Goal: Information Seeking & Learning: Learn about a topic

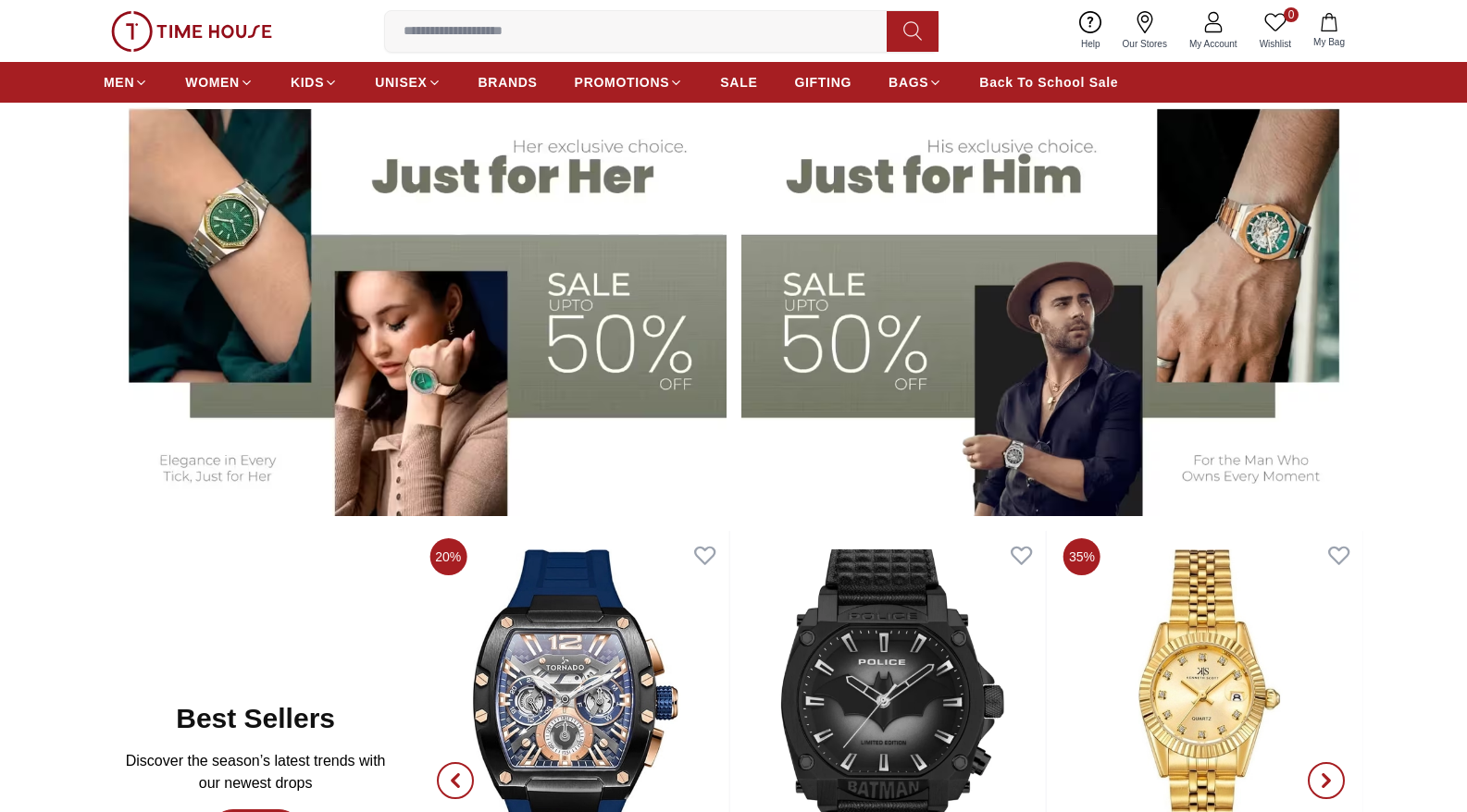
scroll to position [1014, 0]
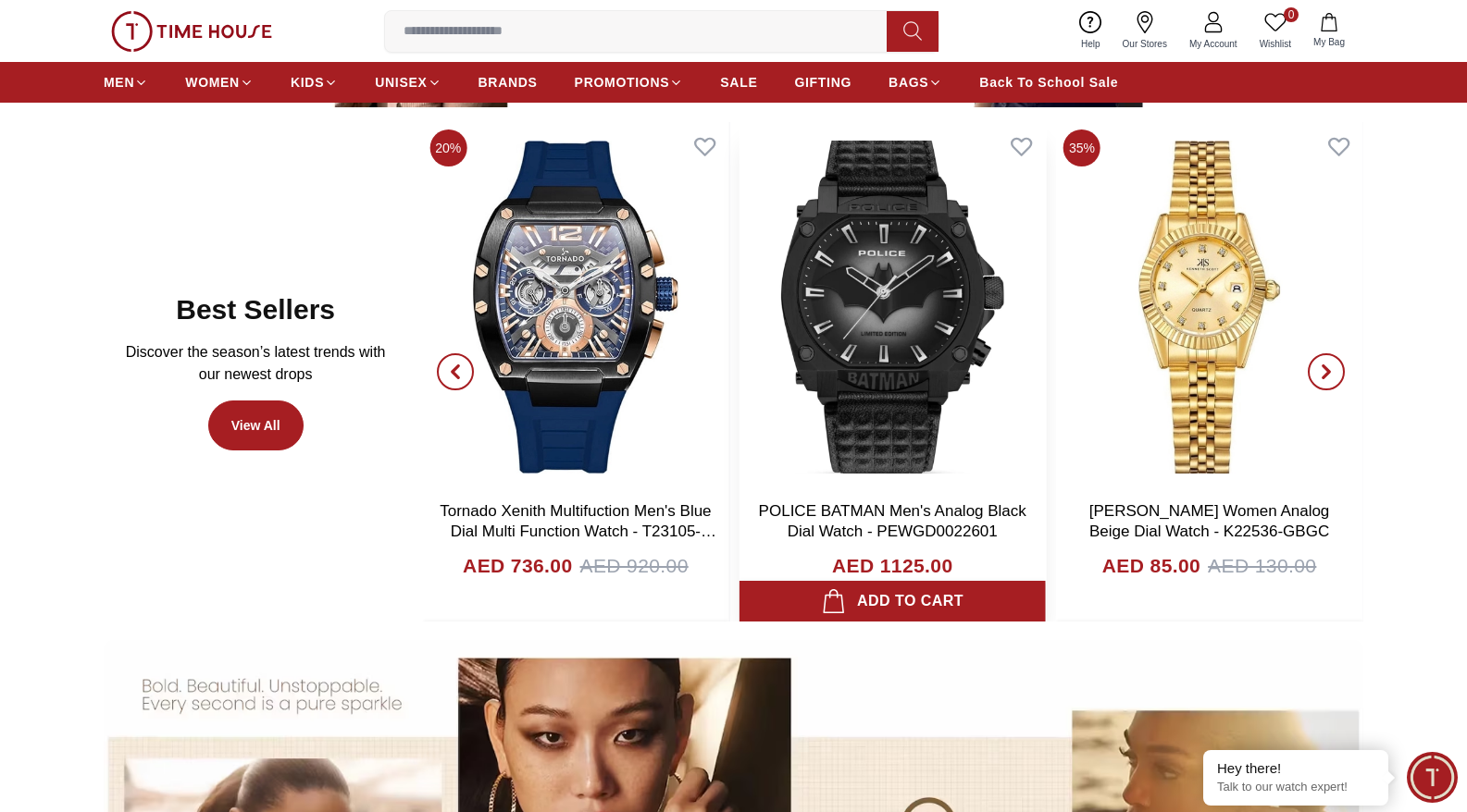
click at [905, 326] on img at bounding box center [892, 307] width 306 height 370
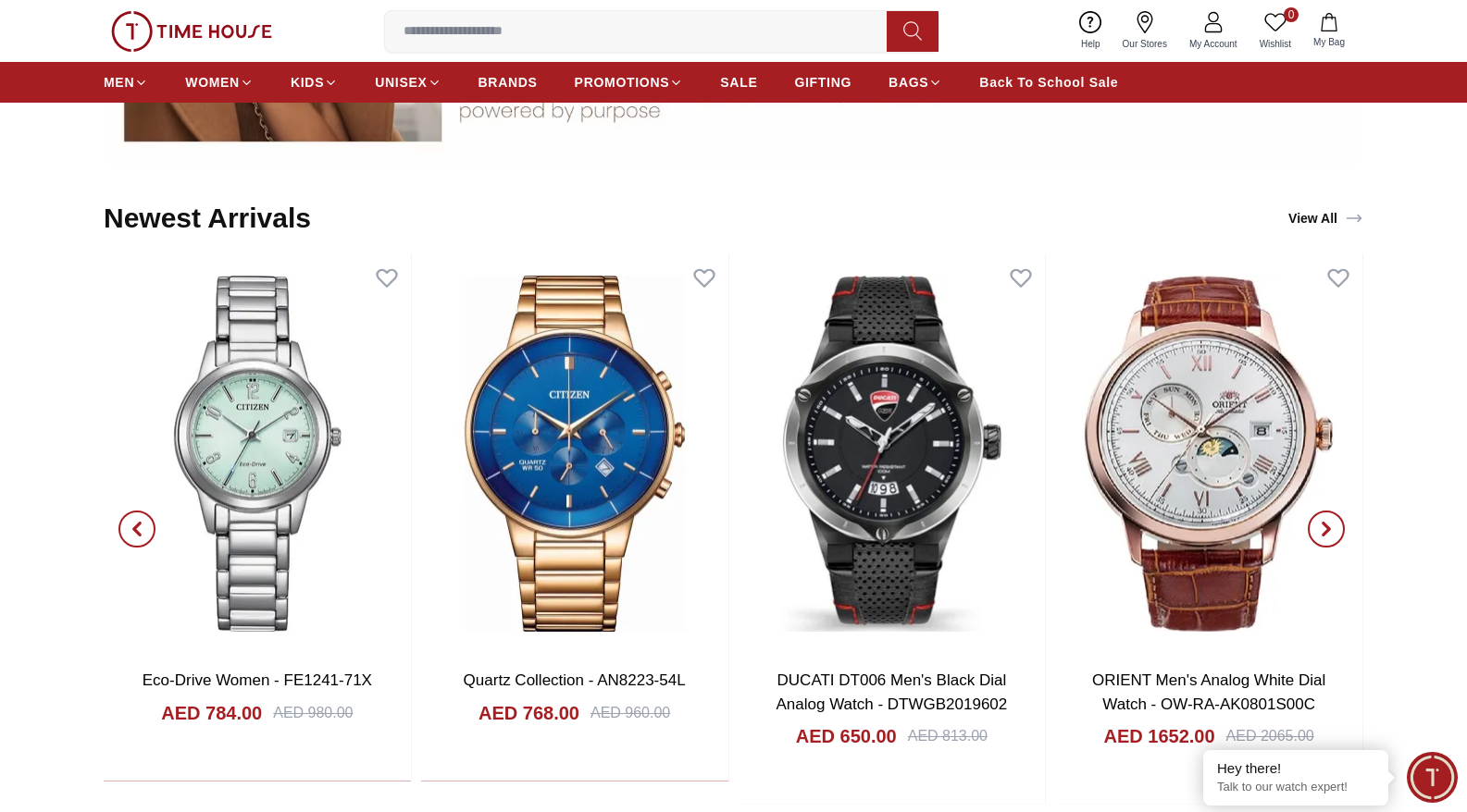
scroll to position [1963, 0]
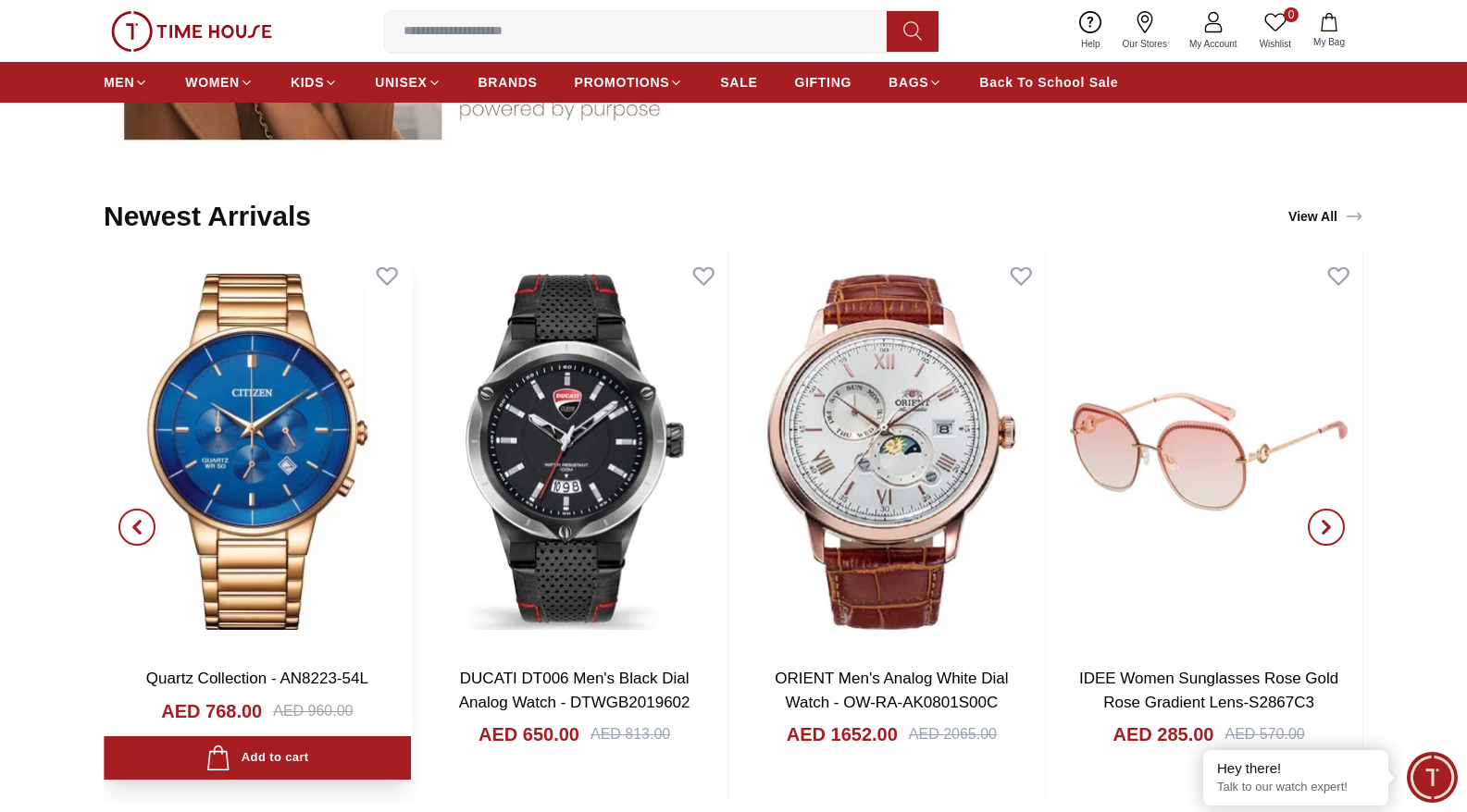
click at [555, 441] on div "Eco-Drive Women - FE1241-71X AED 784.00 AED 980.00 Add to cart Add to cart Quar…" at bounding box center [416, 527] width 1259 height 552
click at [298, 438] on img at bounding box center [257, 451] width 307 height 401
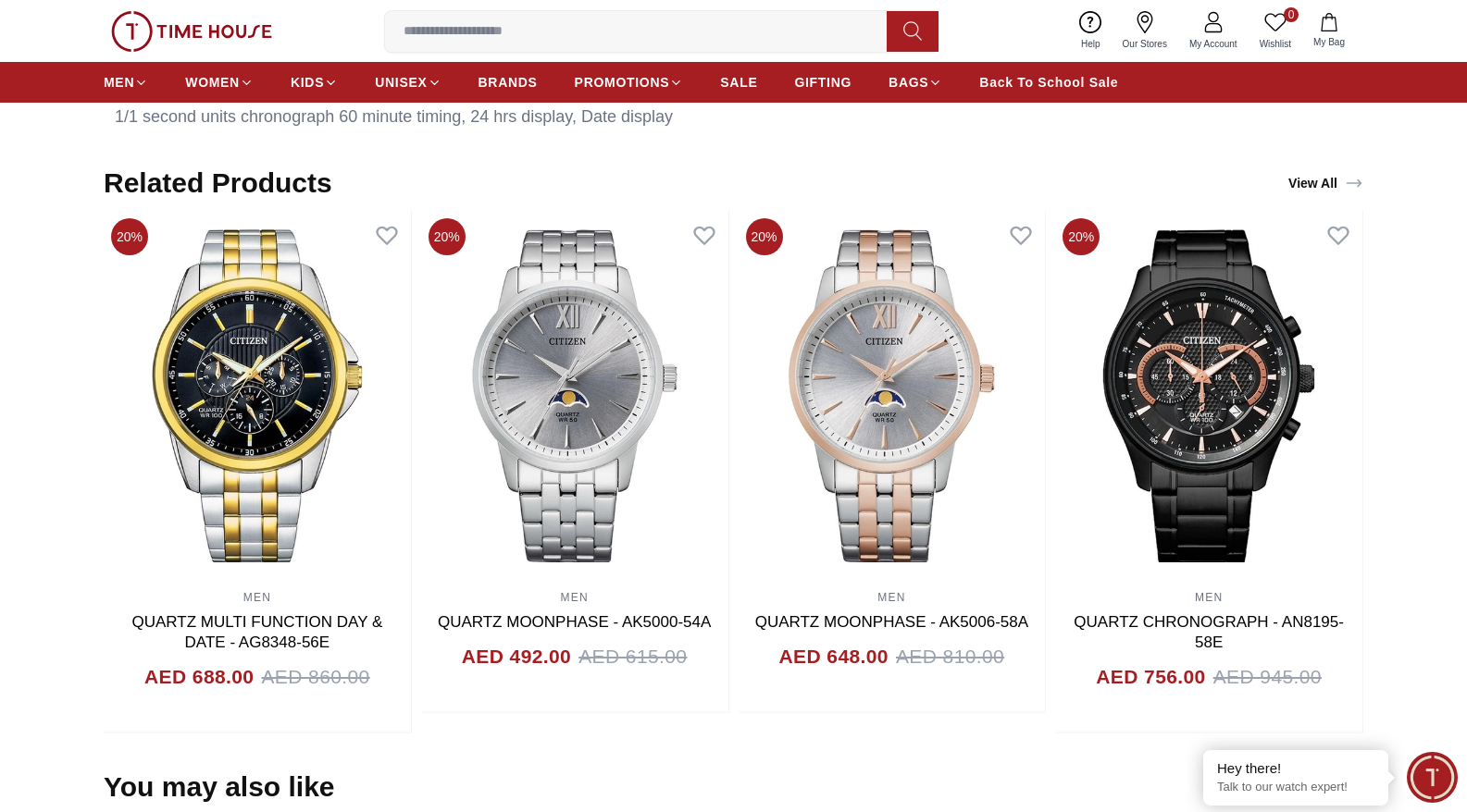
scroll to position [1019, 0]
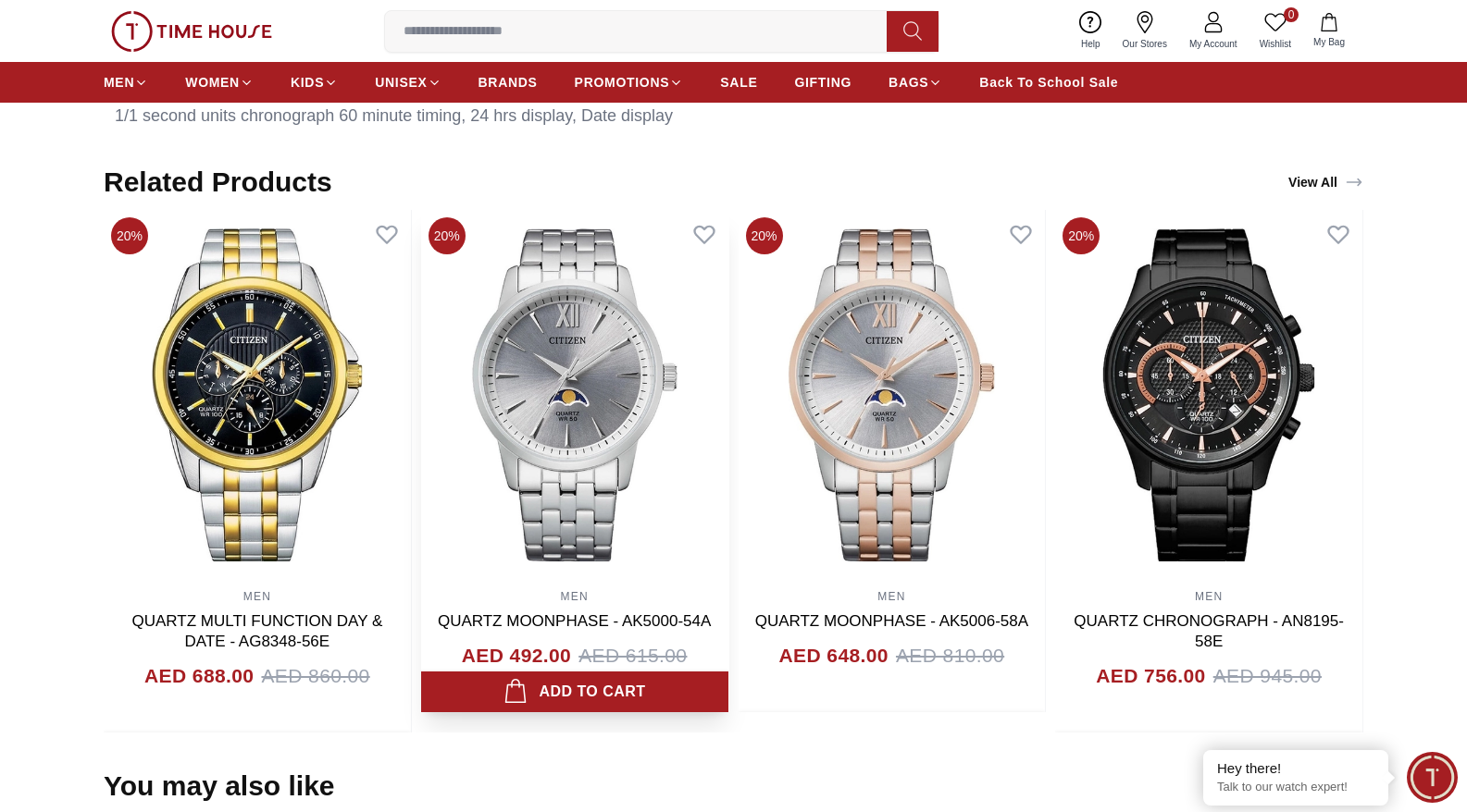
click at [537, 410] on img at bounding box center [574, 395] width 307 height 370
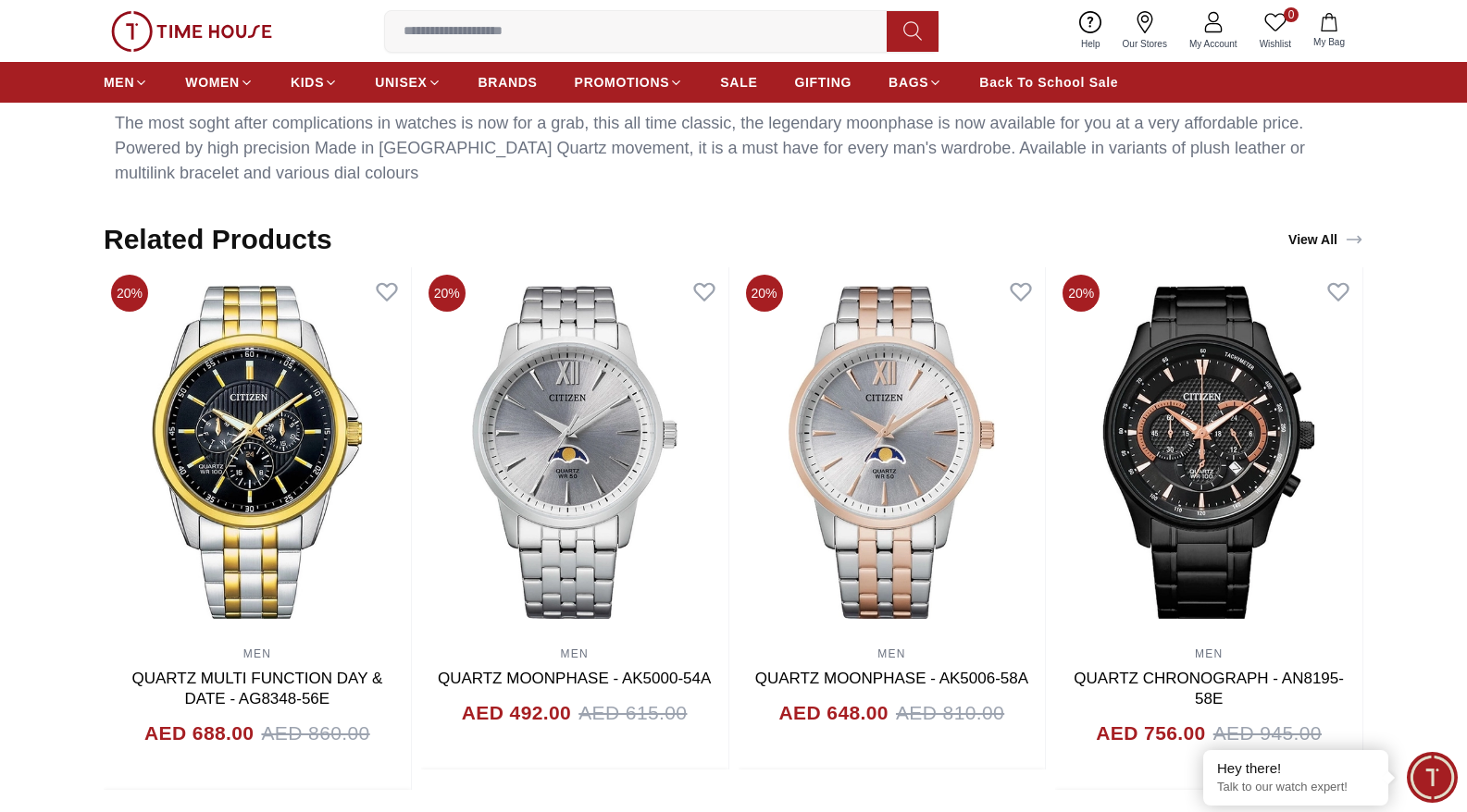
scroll to position [1067, 0]
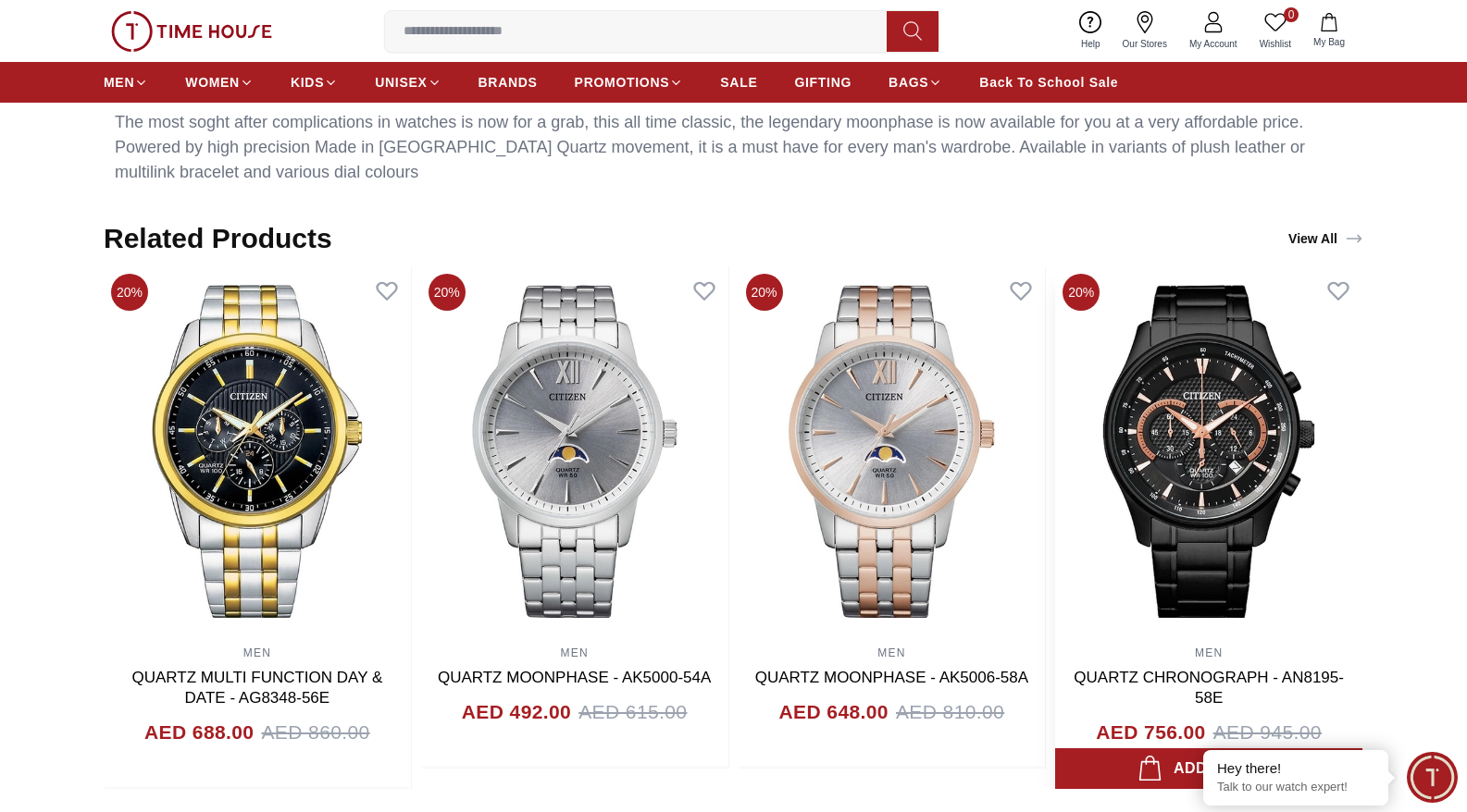
click at [1204, 426] on img at bounding box center [1208, 450] width 307 height 370
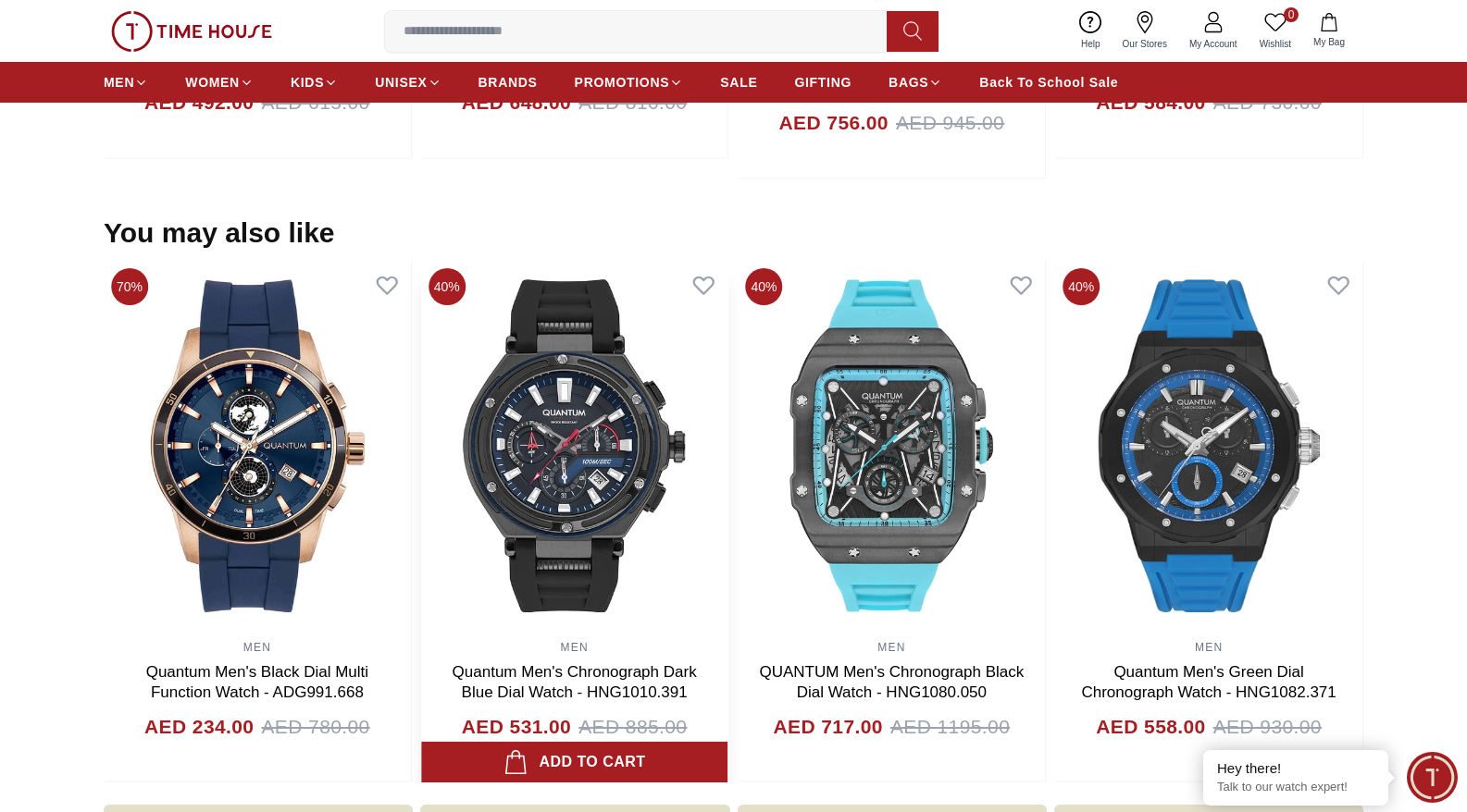
scroll to position [1676, 0]
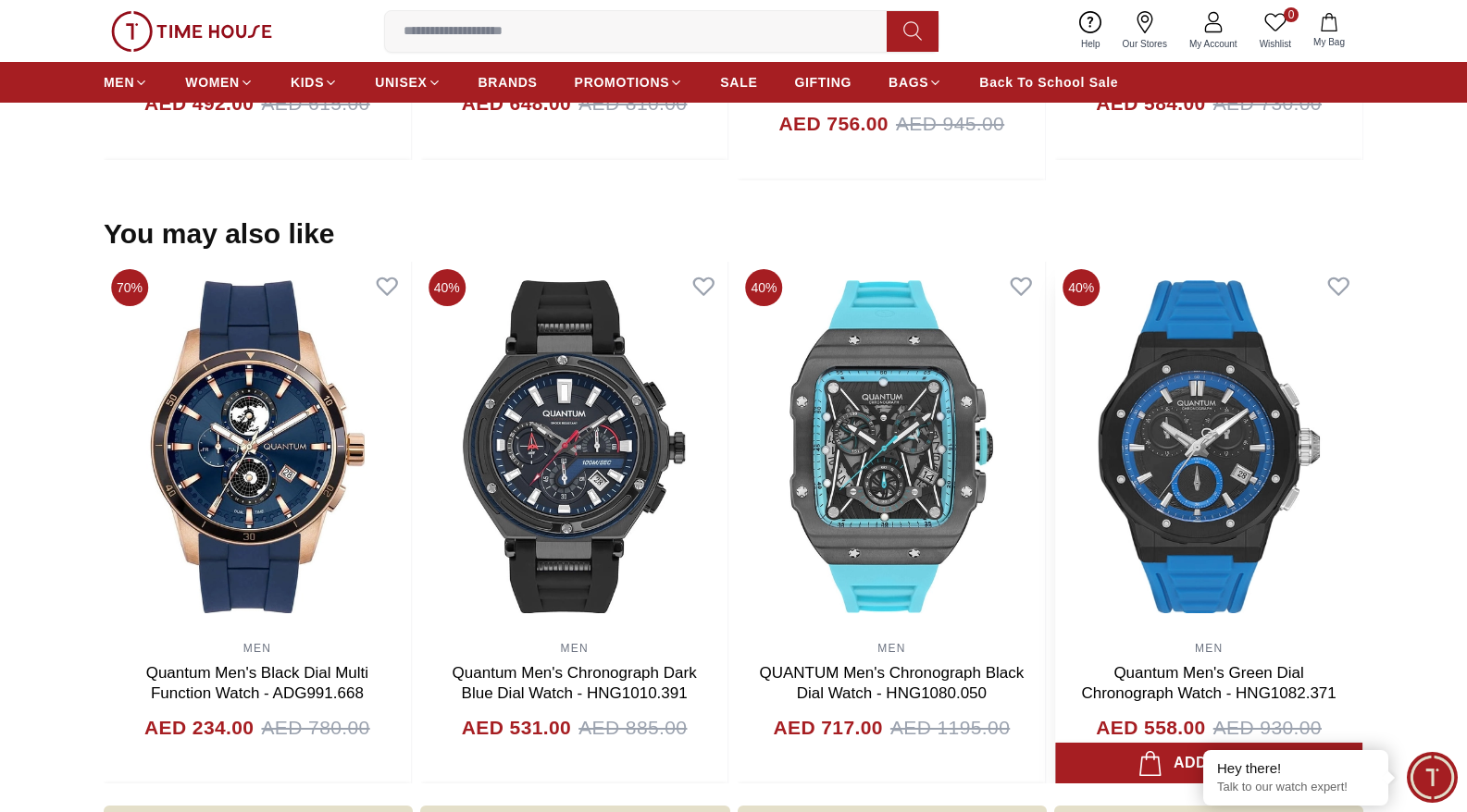
click at [1264, 415] on img at bounding box center [1208, 446] width 307 height 370
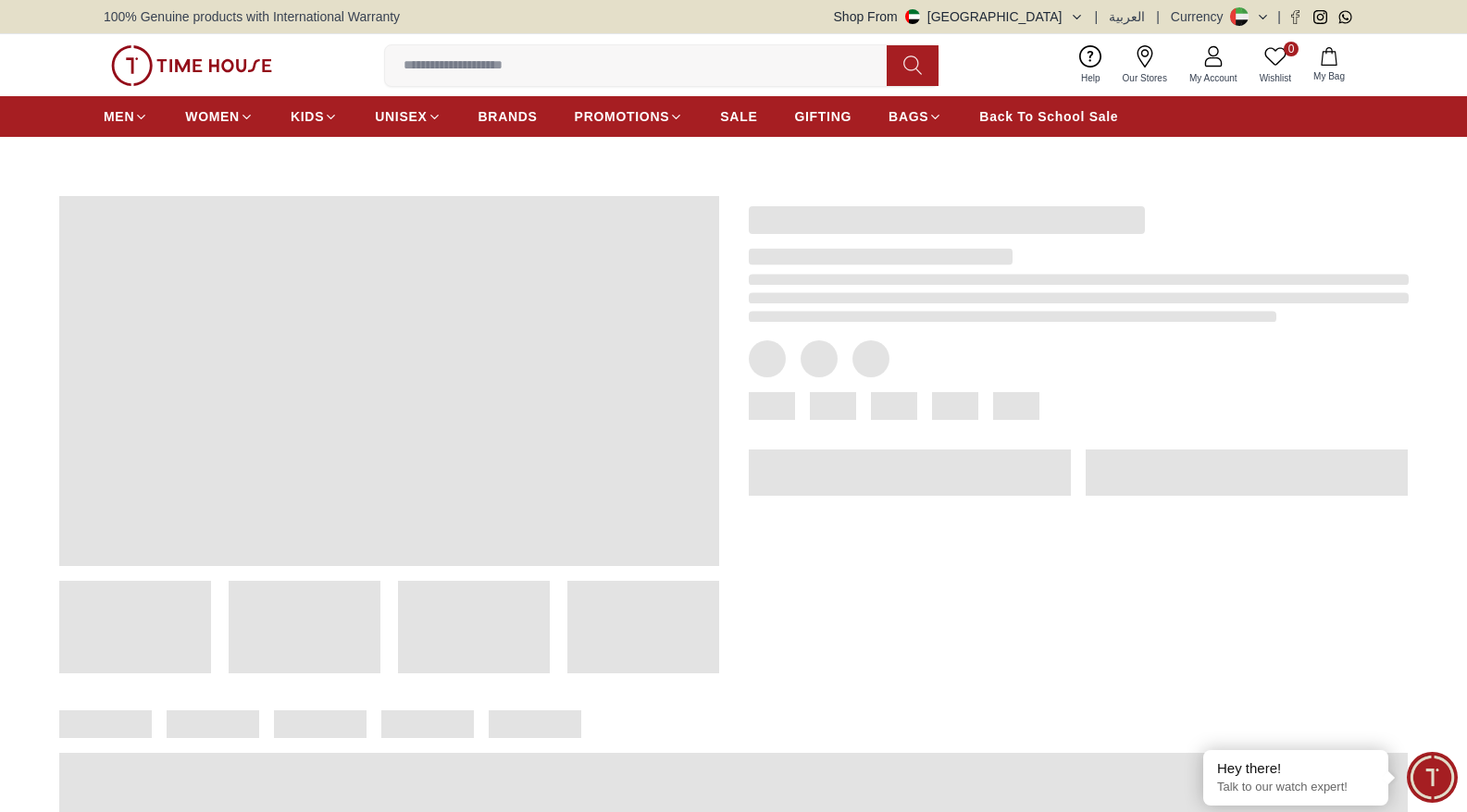
click at [1264, 415] on div at bounding box center [1078, 406] width 659 height 28
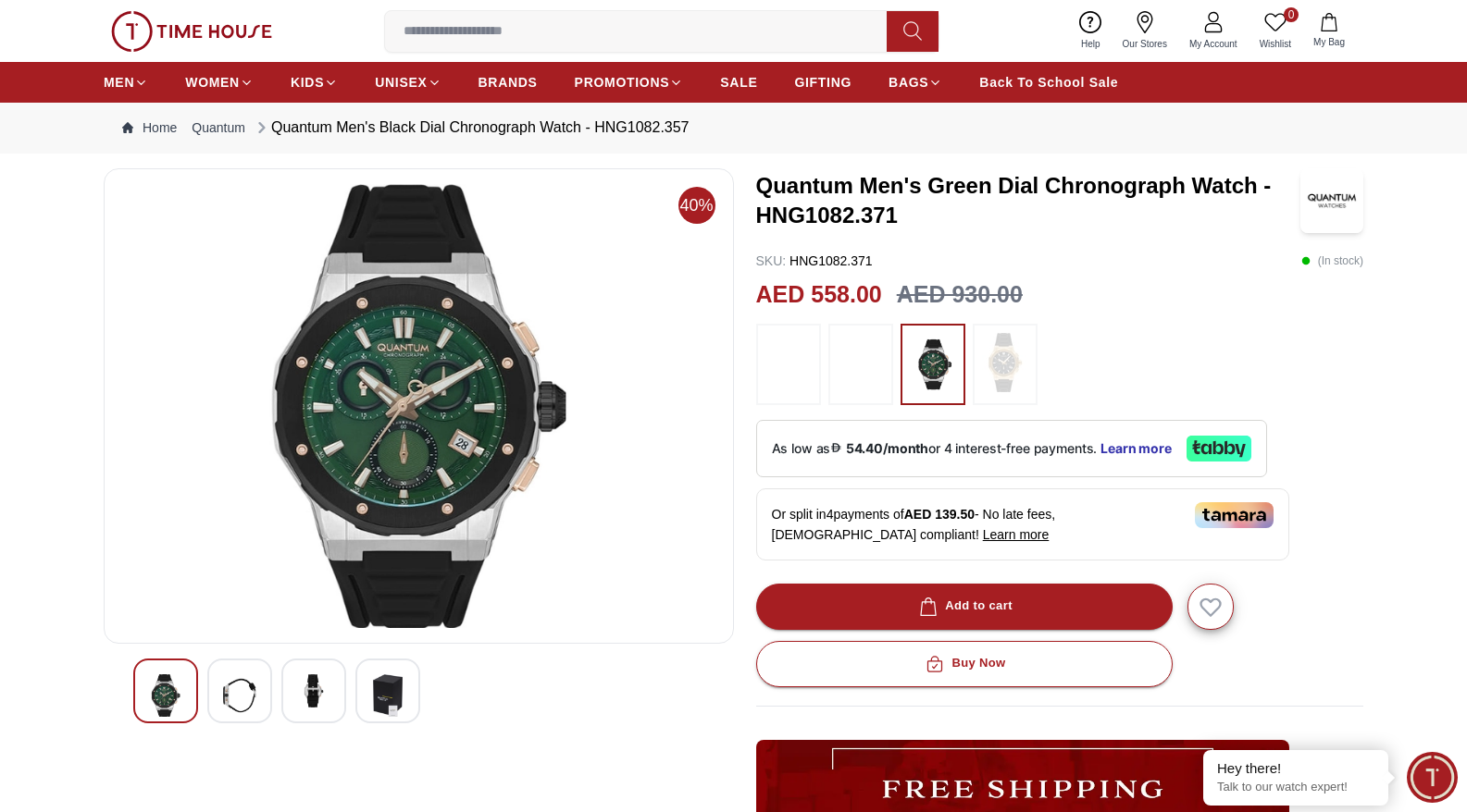
scroll to position [38, 0]
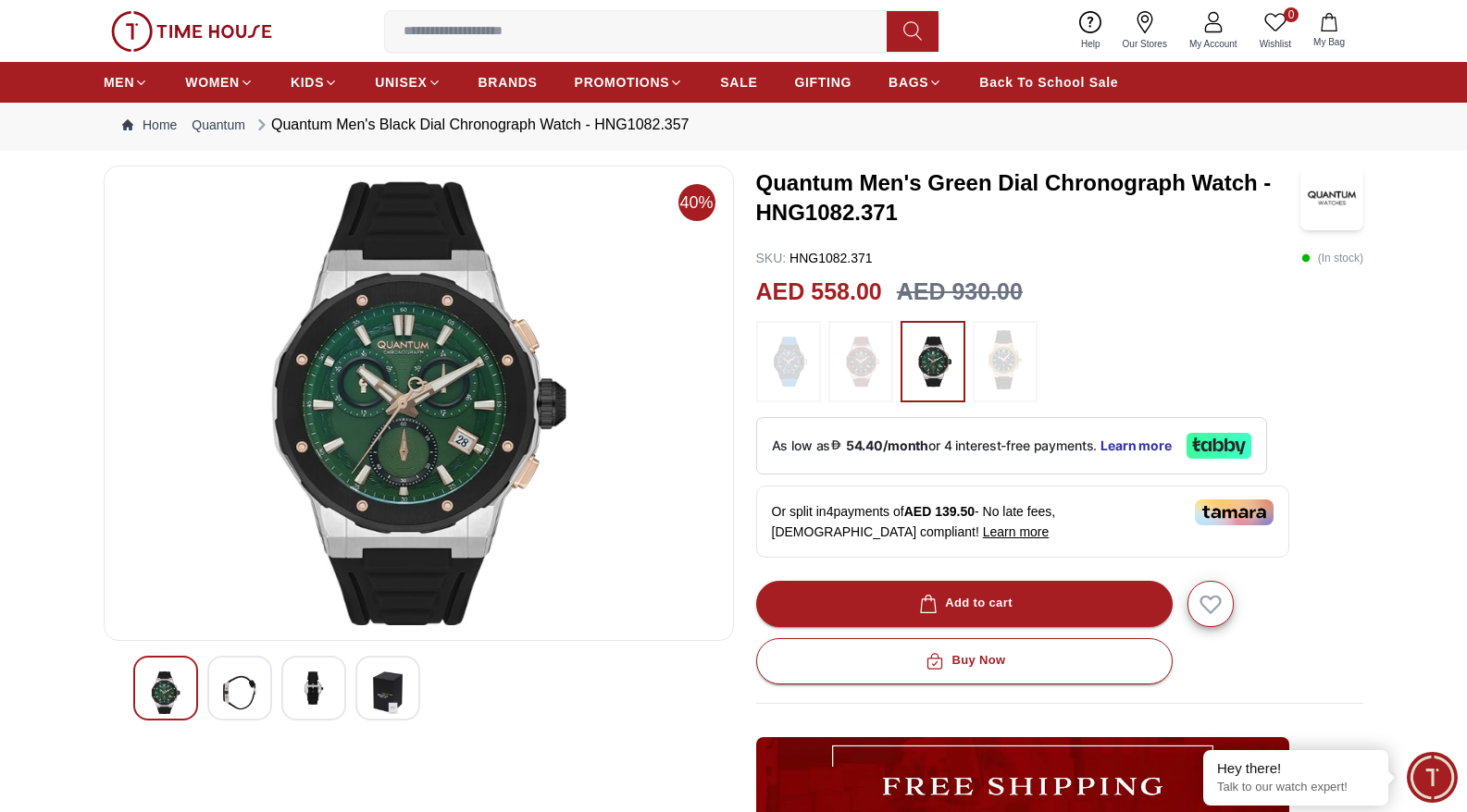
click at [1000, 354] on img at bounding box center [1005, 360] width 46 height 59
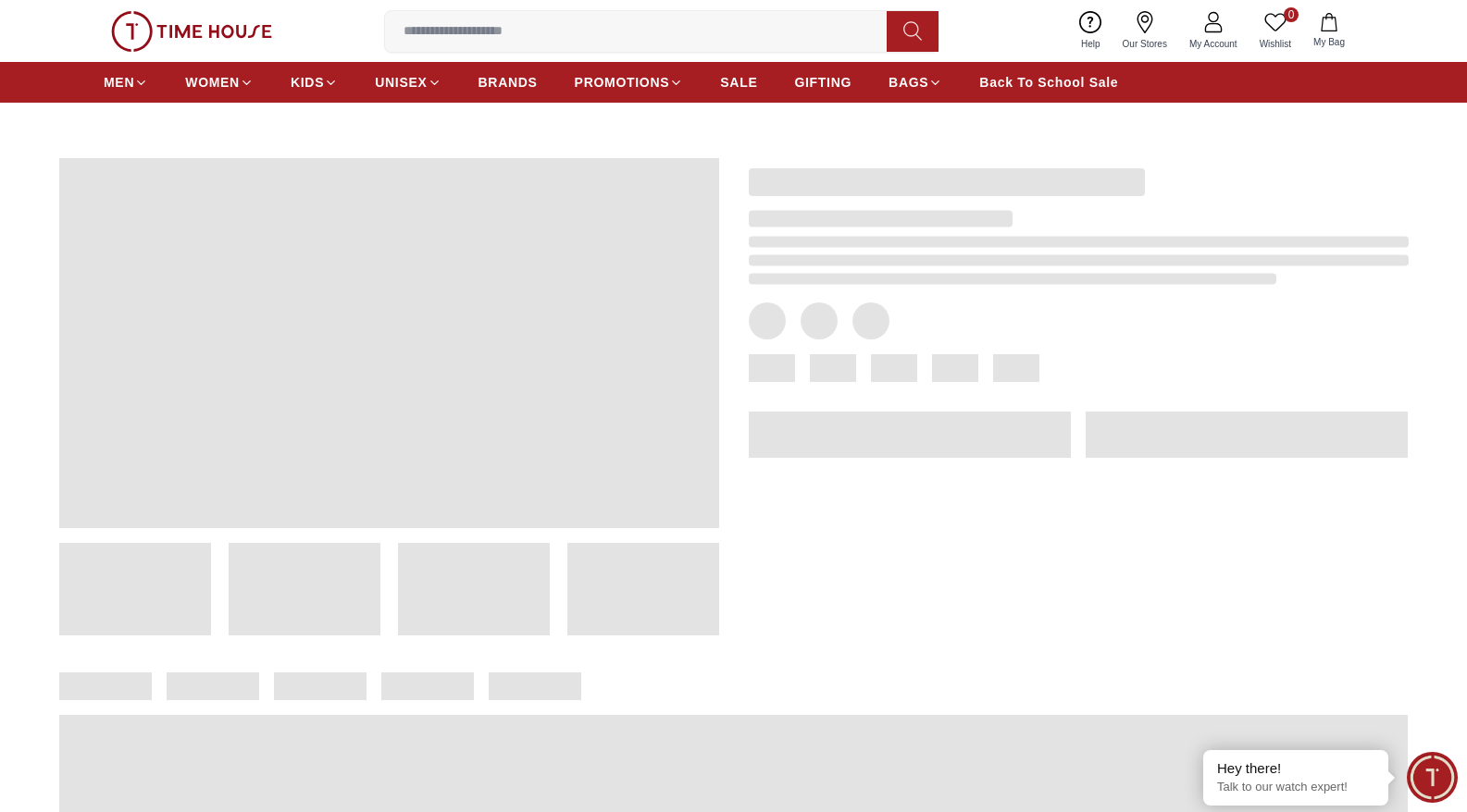
click at [1000, 354] on span at bounding box center [1016, 368] width 46 height 28
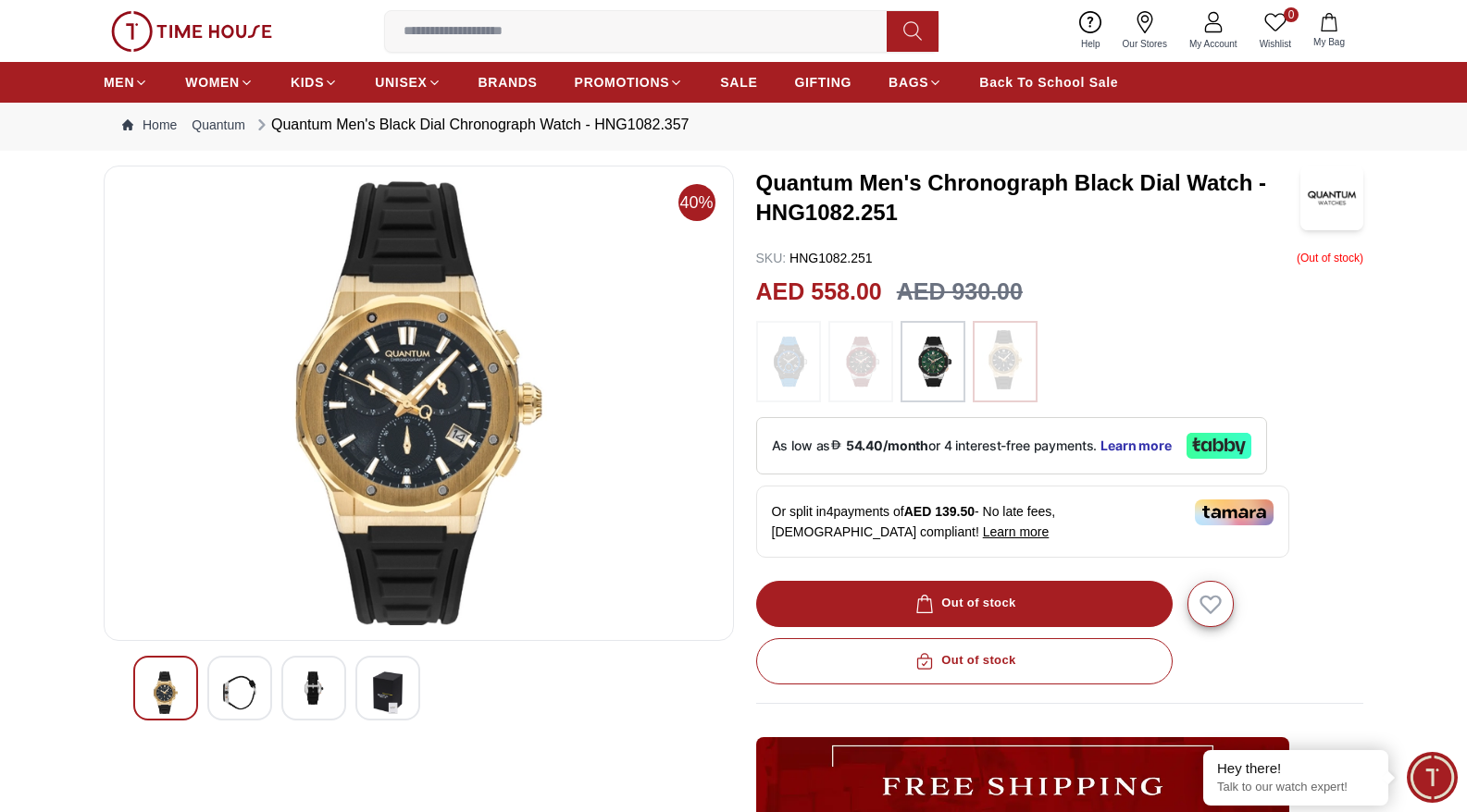
click at [860, 360] on img at bounding box center [861, 362] width 46 height 63
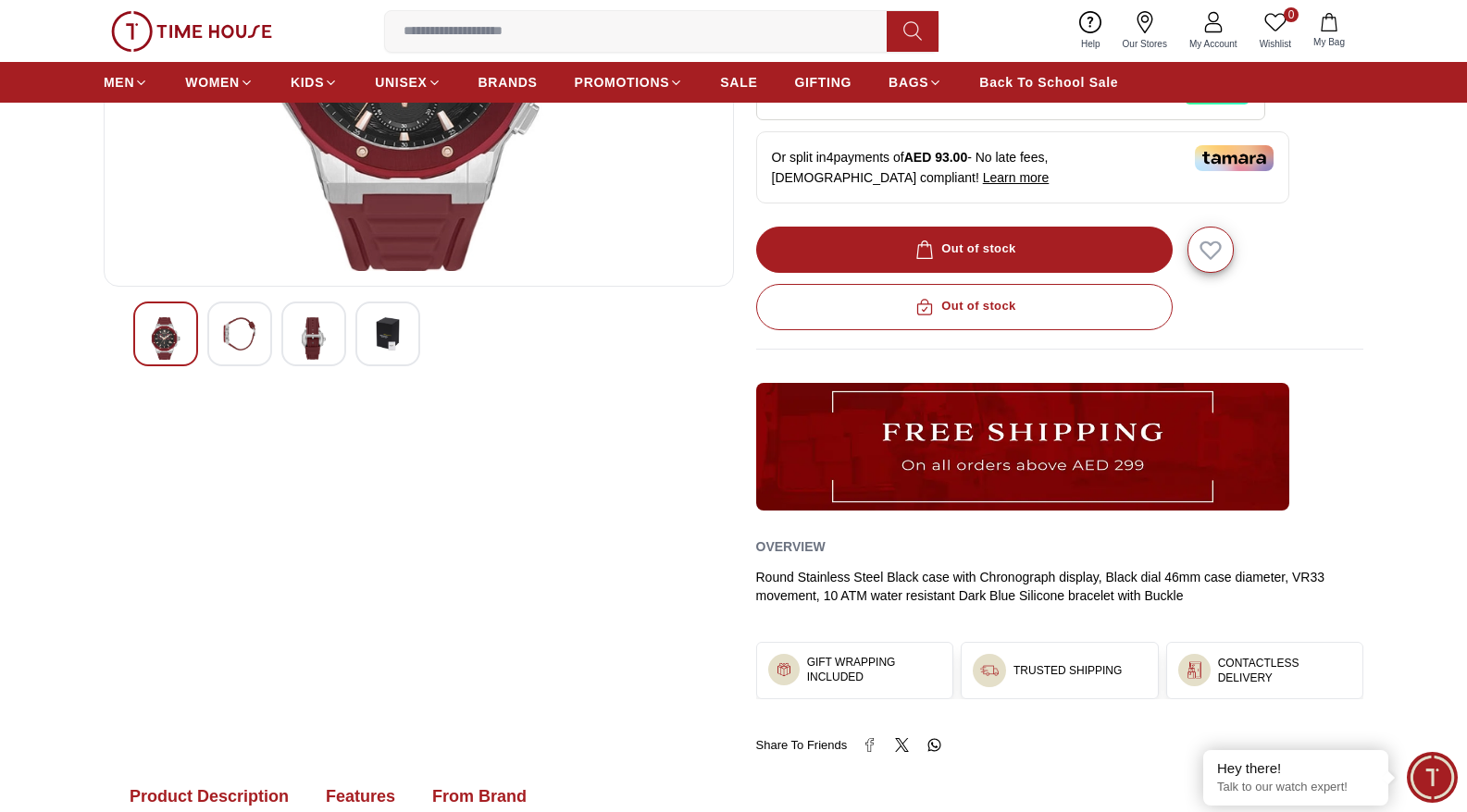
scroll to position [290, 0]
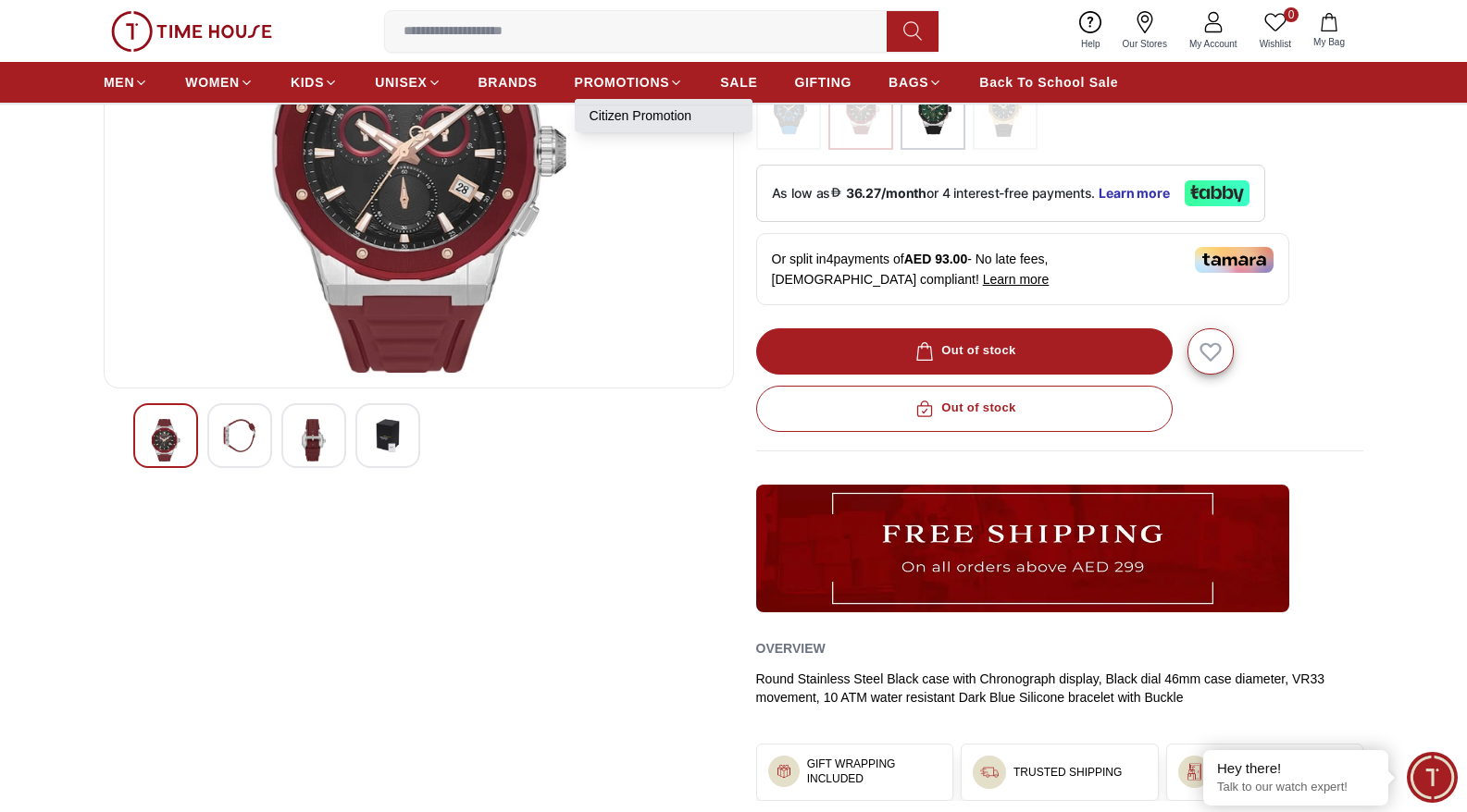
click at [654, 114] on link "Citizen Promotion" at bounding box center [664, 116] width 148 height 19
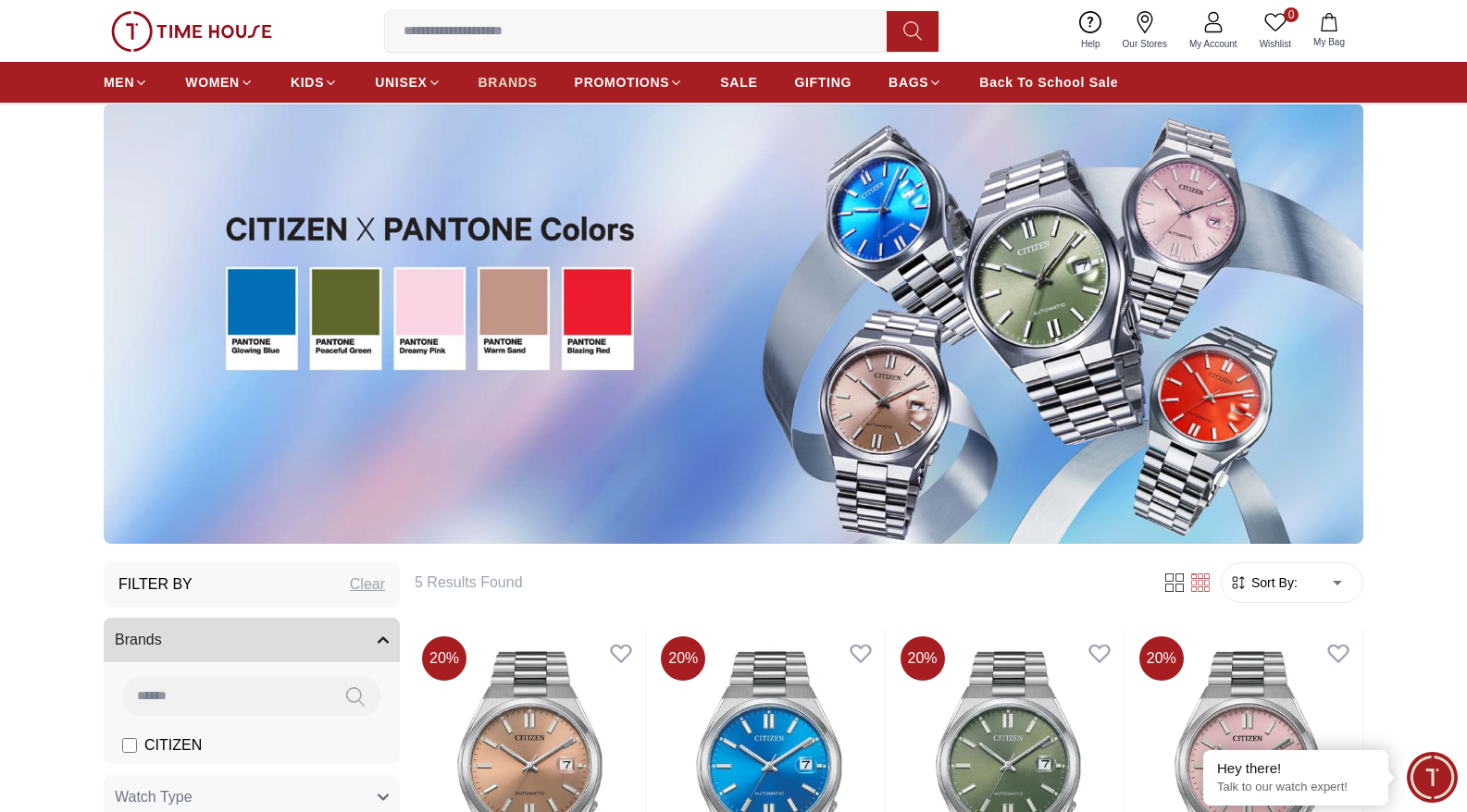
scroll to position [96, 0]
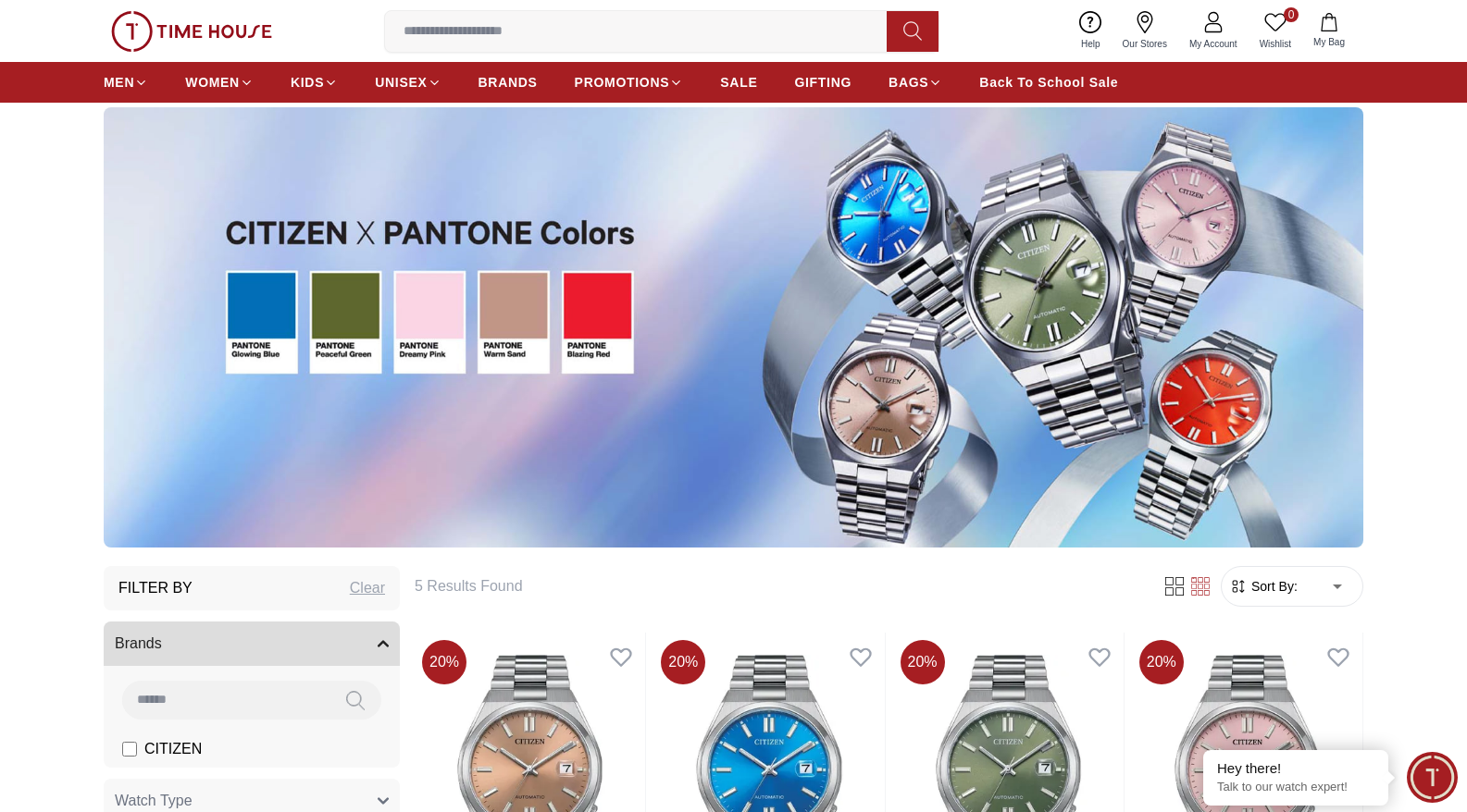
click at [946, 310] on img at bounding box center [734, 327] width 1259 height 440
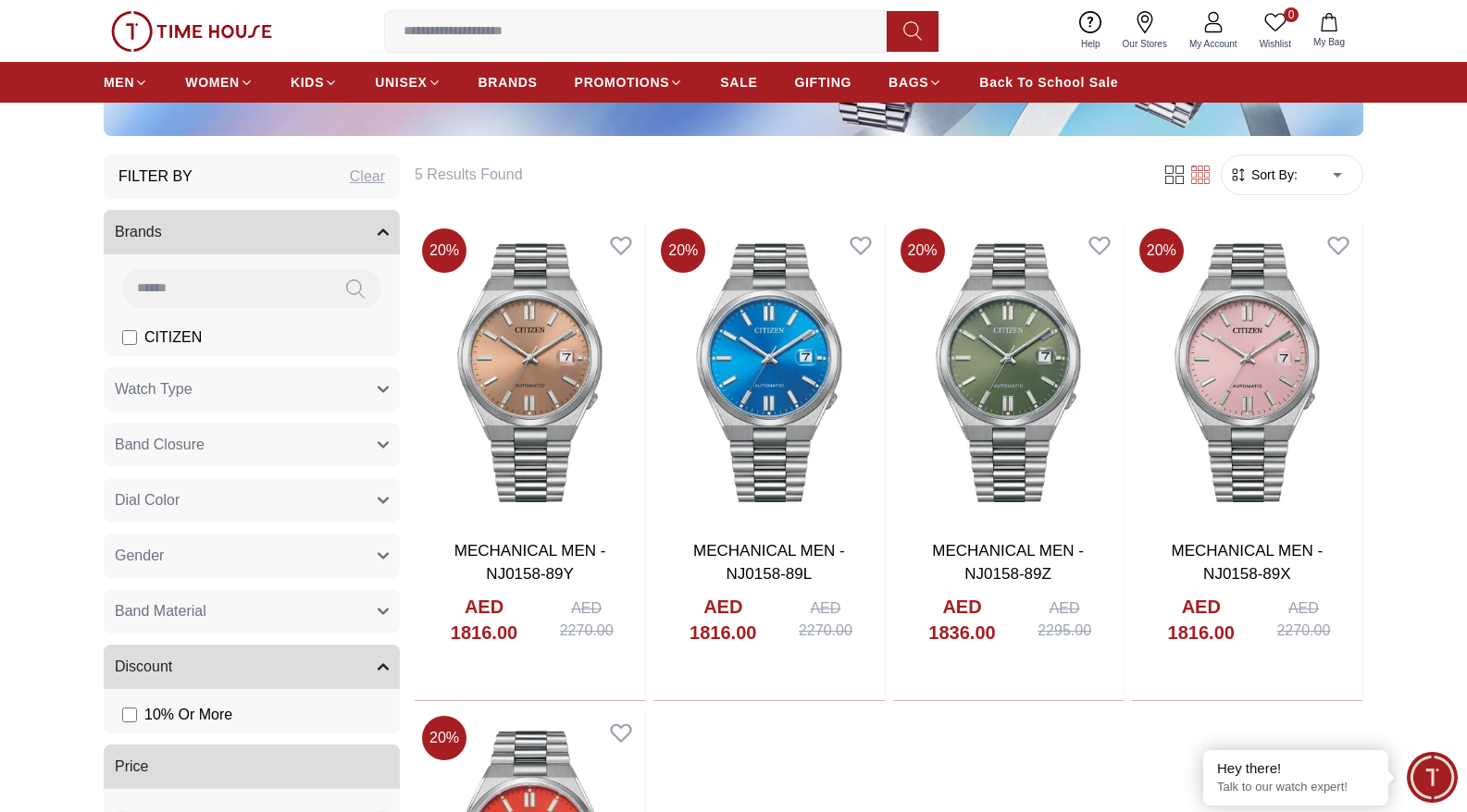
scroll to position [525, 0]
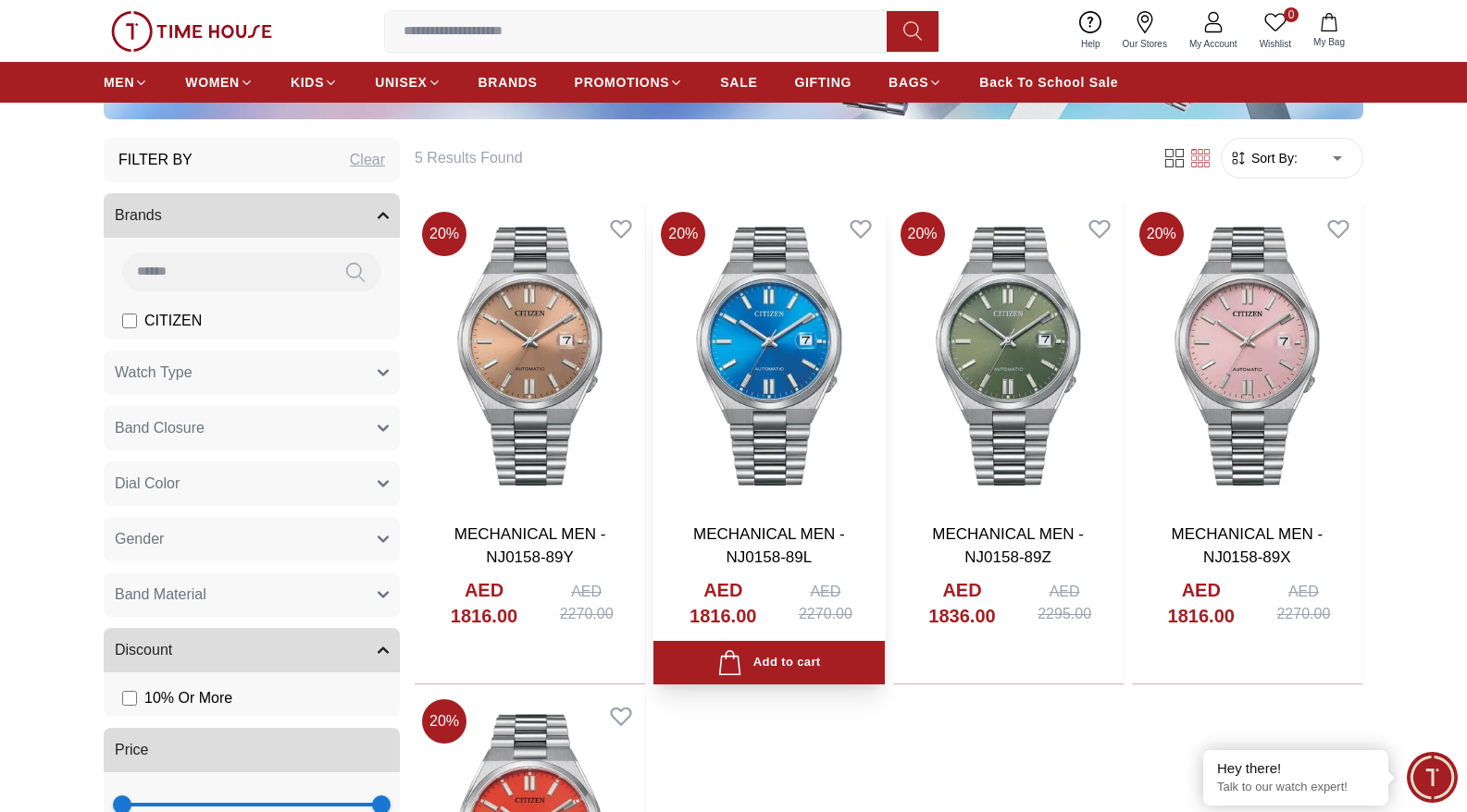
click at [759, 327] on img at bounding box center [768, 356] width 230 height 303
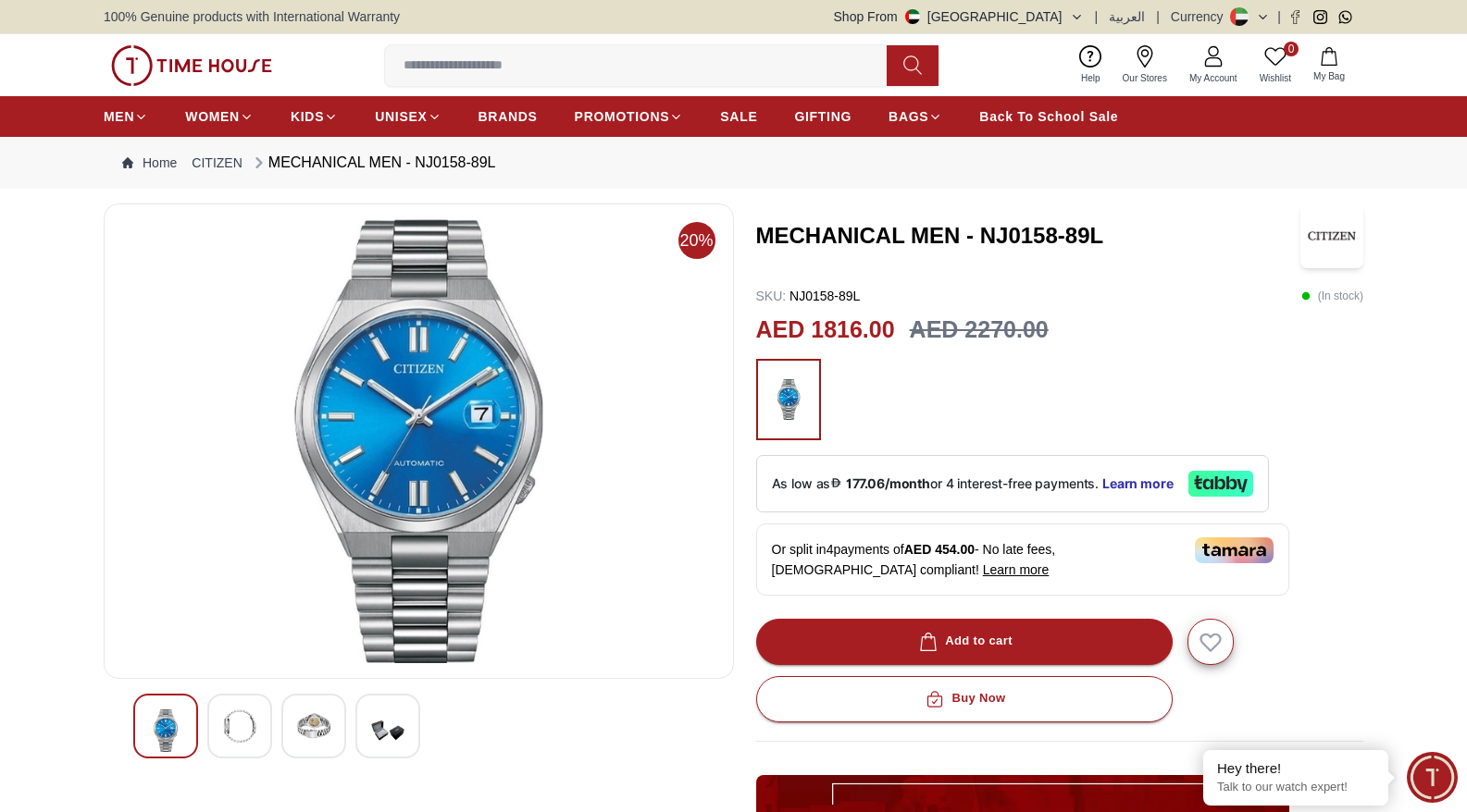
click at [882, 231] on h3 "MECHANICAL MEN - NJ0158-89L" at bounding box center [1027, 235] width 544 height 30
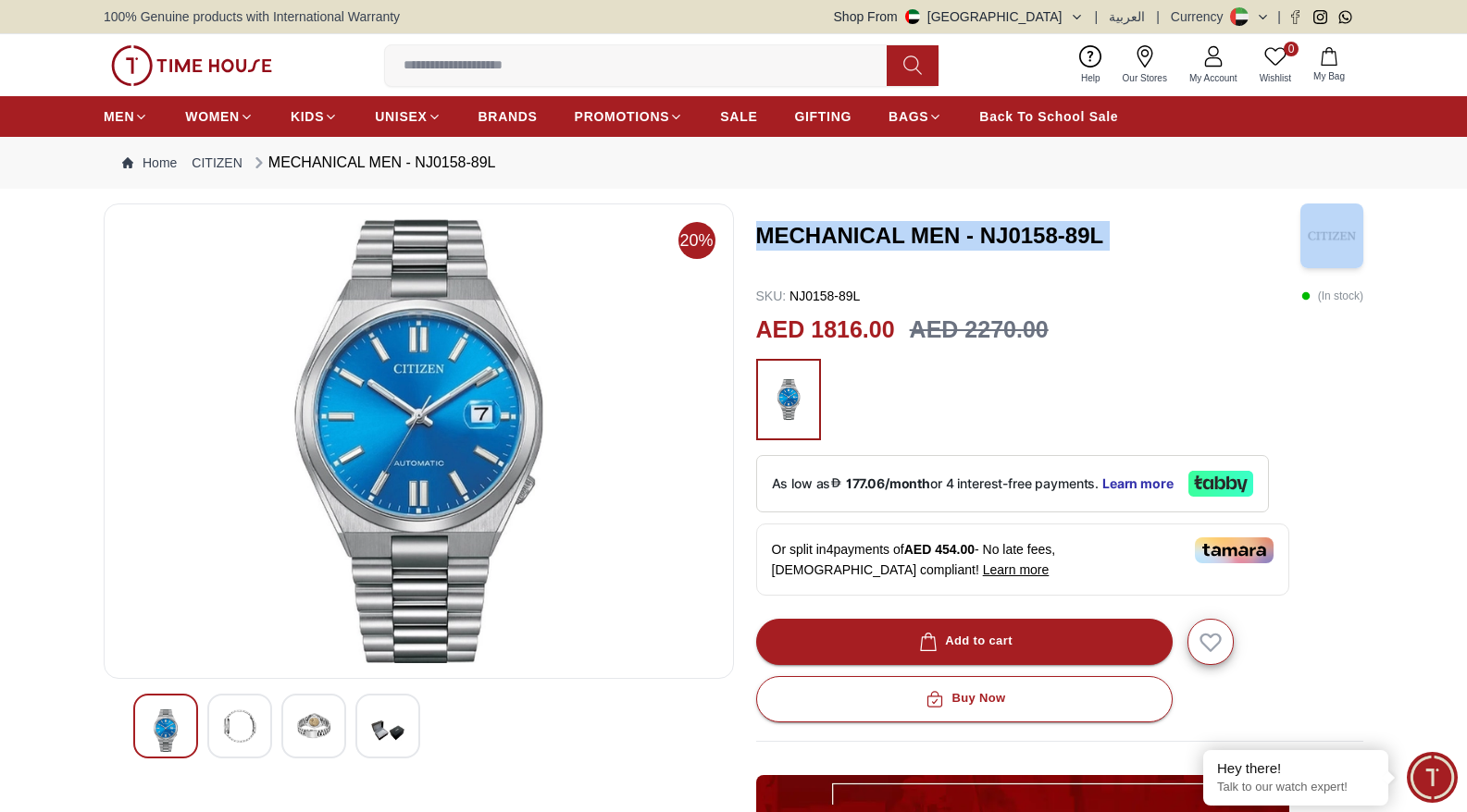
click at [882, 231] on h3 "MECHANICAL MEN - NJ0158-89L" at bounding box center [1027, 235] width 544 height 30
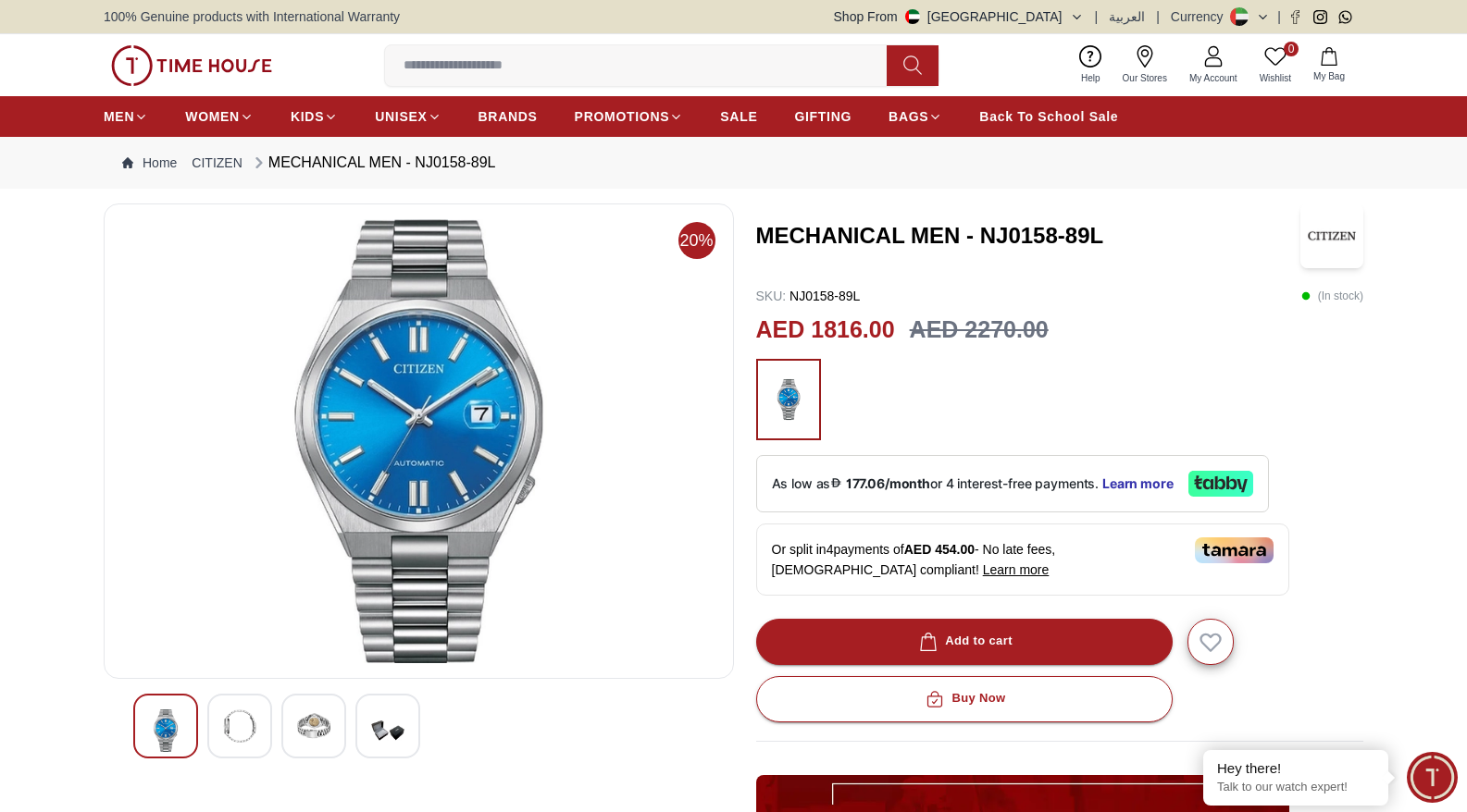
click at [860, 222] on h3 "MECHANICAL MEN - NJ0158-89L" at bounding box center [1027, 235] width 544 height 30
click at [818, 231] on h3 "MECHANICAL MEN - NJ0158-89L" at bounding box center [1027, 235] width 544 height 30
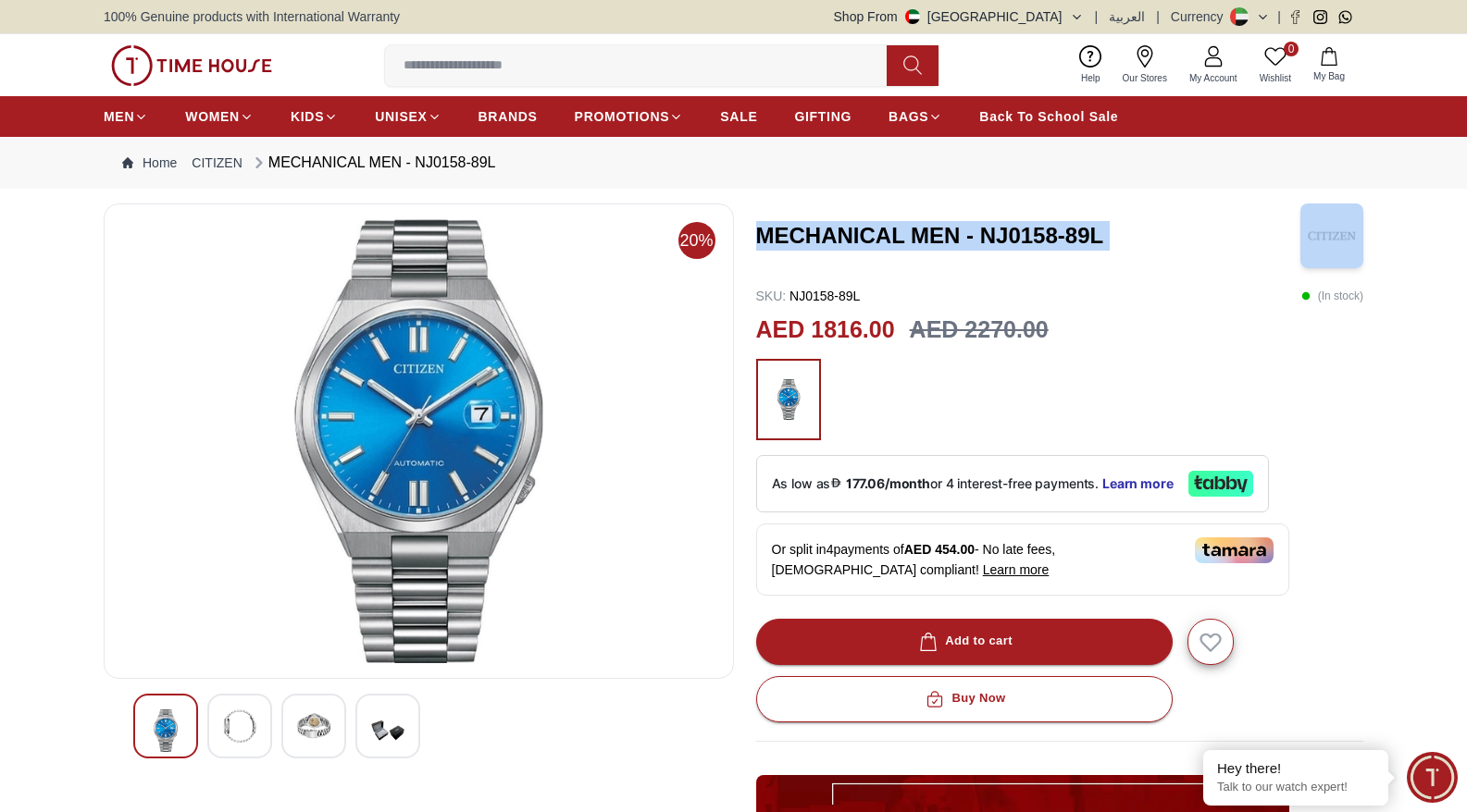
click at [818, 231] on h3 "MECHANICAL MEN - NJ0158-89L" at bounding box center [1027, 235] width 544 height 30
